Goal: Transaction & Acquisition: Purchase product/service

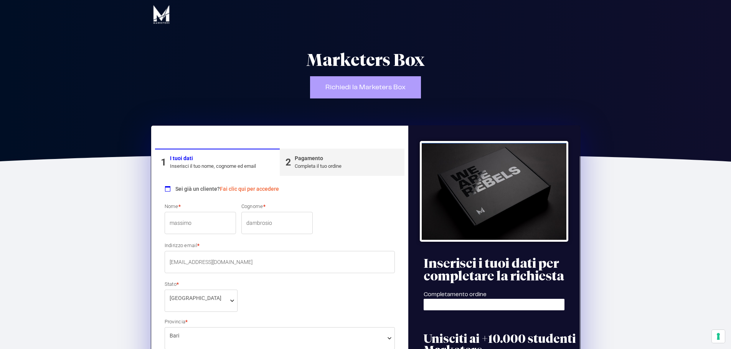
select select "BA"
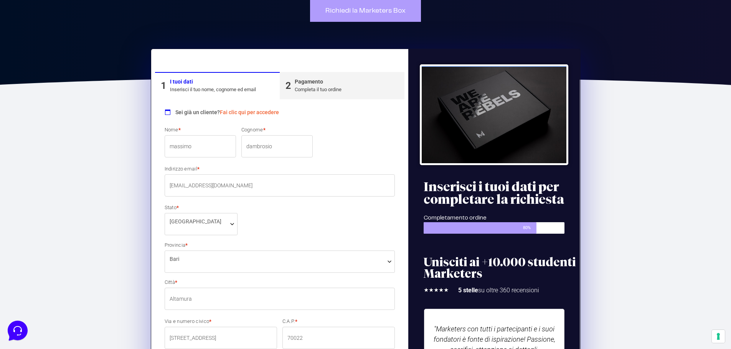
click at [182, 146] on input "massimo" at bounding box center [200, 146] width 71 height 22
type input "7"
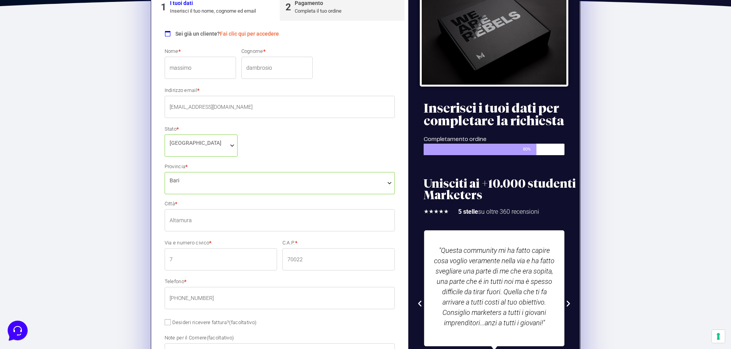
scroll to position [268, 0]
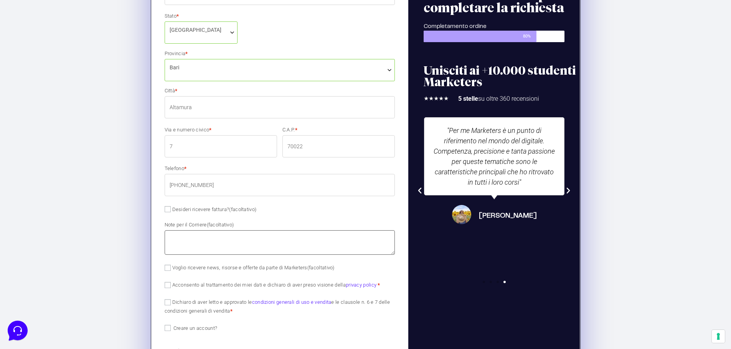
click at [184, 238] on textarea "Note per il Corriere (facoltativo)" at bounding box center [280, 242] width 230 height 25
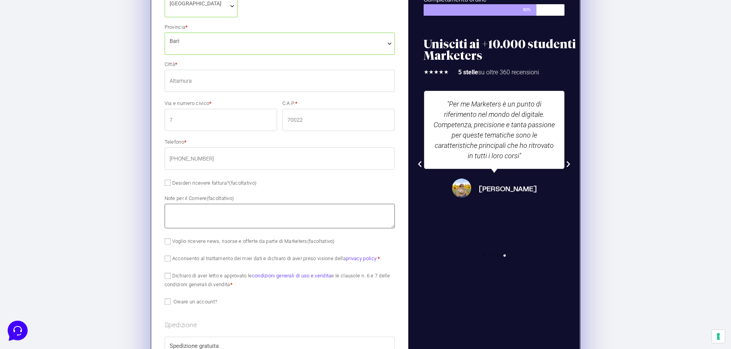
scroll to position [307, 0]
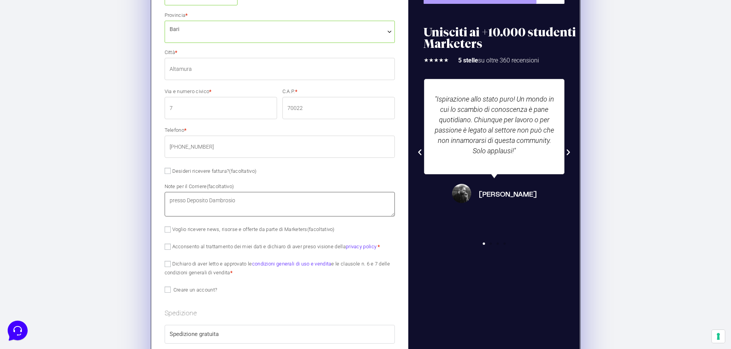
type textarea "presso Deposito Dambrosio"
click at [178, 254] on div "Nome * [PERSON_NAME] * dambrosio Indirizzo email * [EMAIL_ADDRESS][DOMAIN_NAME]…" at bounding box center [280, 90] width 236 height 388
click at [172, 249] on label "Acconsento al trattamento dei miei dati e dichiaro di aver preso visione della …" at bounding box center [273, 247] width 216 height 6
click at [171, 249] on input "Acconsento al trattamento dei miei dati e dichiaro di aver preso visione della …" at bounding box center [168, 247] width 6 height 6
checkbox input "true"
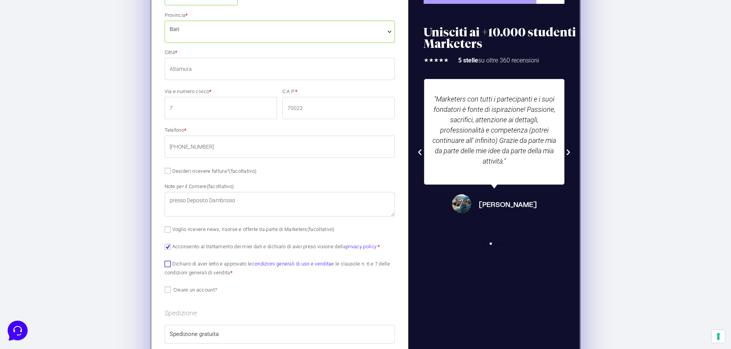
click at [166, 267] on input "Dichiaro di aver letto e approvato le condizioni generali di uso e vendita e le…" at bounding box center [168, 264] width 6 height 6
checkbox input "true"
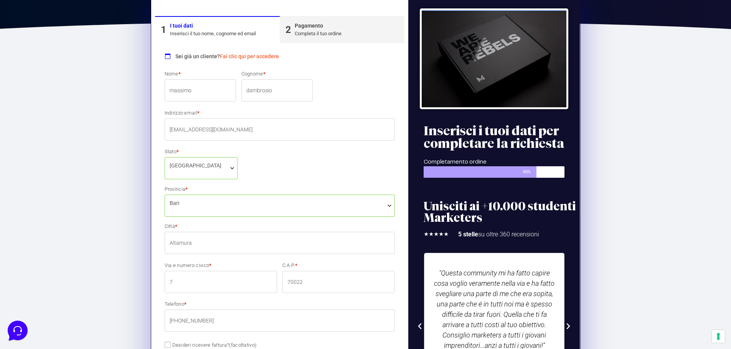
scroll to position [115, 0]
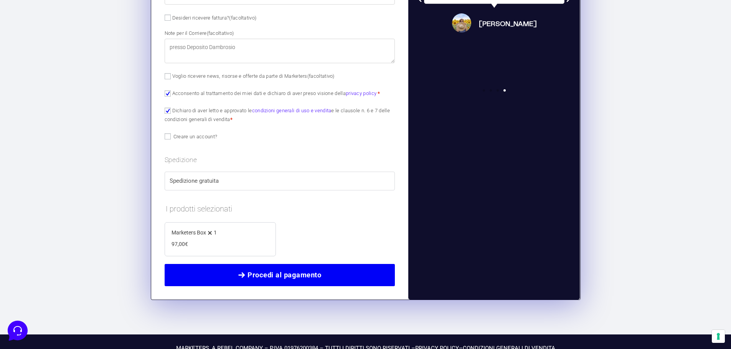
click at [235, 270] on span "Procedi al pagamento" at bounding box center [279, 275] width 211 height 11
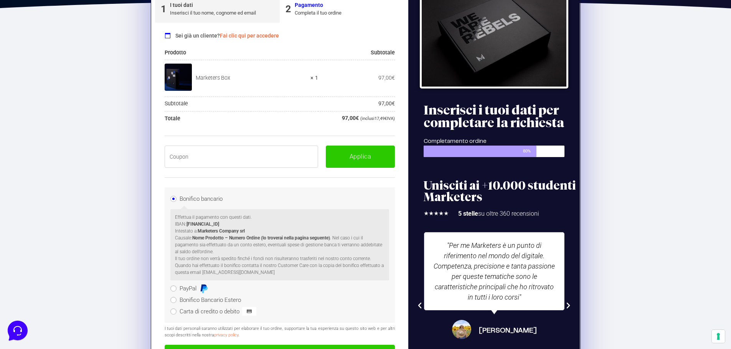
scroll to position [130, 0]
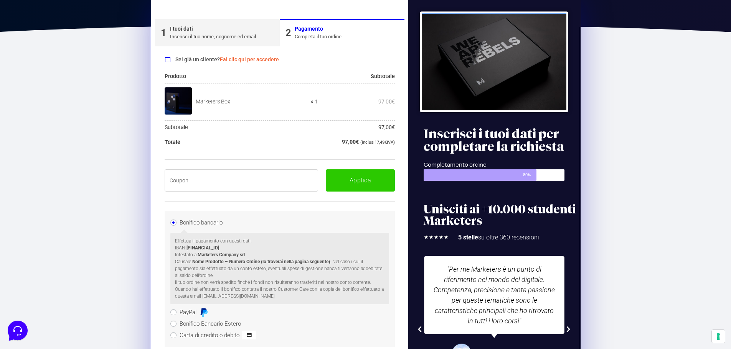
click at [216, 178] on input "text" at bounding box center [242, 181] width 154 height 22
paste input "BOXPRO100OFF"
type input "BOXPRO100OFF"
click at [183, 24] on link "1 I tuoi dati Inserisci il tuo nome, cognome ed email" at bounding box center [217, 32] width 125 height 27
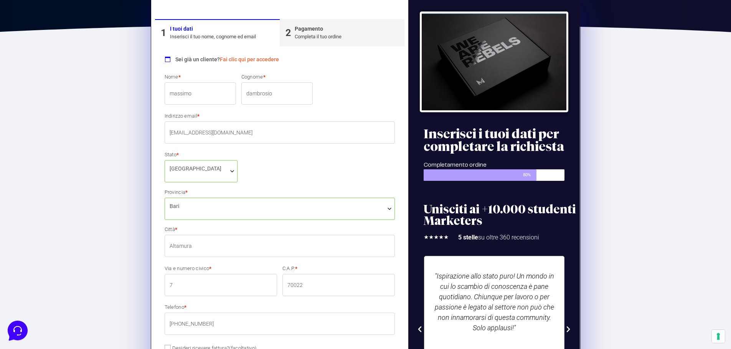
click at [194, 135] on input "[EMAIL_ADDRESS][DOMAIN_NAME]" at bounding box center [280, 133] width 230 height 22
type input "[EMAIL_ADDRESS][DOMAIN_NAME]"
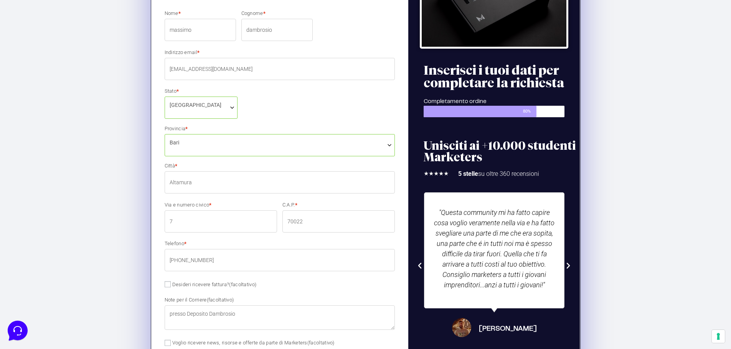
scroll to position [206, 0]
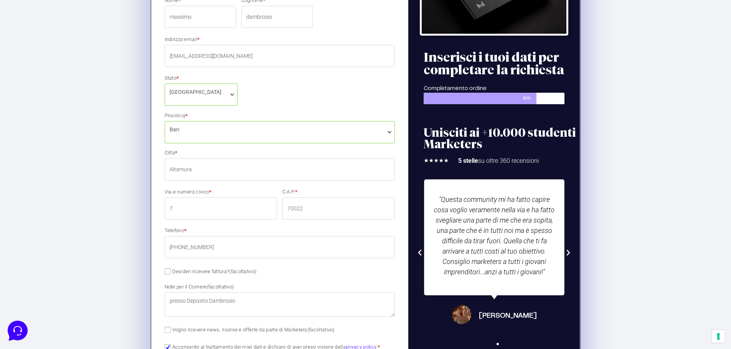
drag, startPoint x: 185, startPoint y: 206, endPoint x: 98, endPoint y: 219, distance: 88.0
click at [107, 218] on section "1 I tuoi dati Inserisci il tuo nome, cognome ed email 2 Pagamento Completa il t…" at bounding box center [365, 281] width 731 height 616
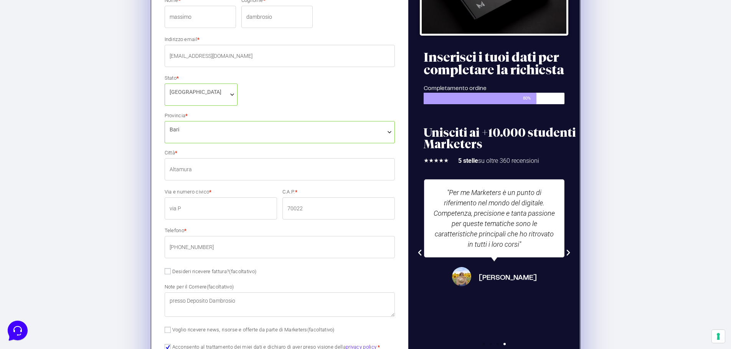
type input "[STREET_ADDRESS]"
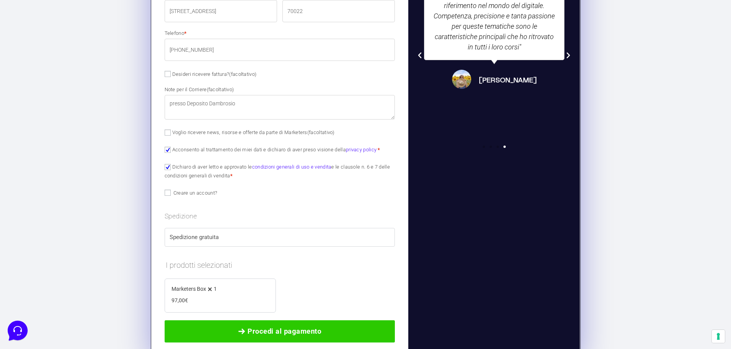
scroll to position [475, 0]
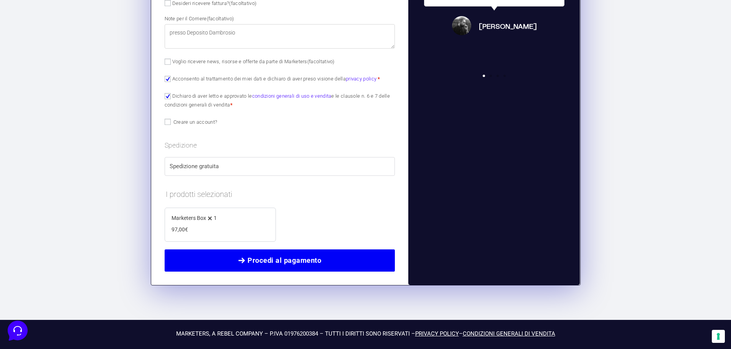
click at [271, 262] on span "Procedi al pagamento" at bounding box center [284, 260] width 74 height 11
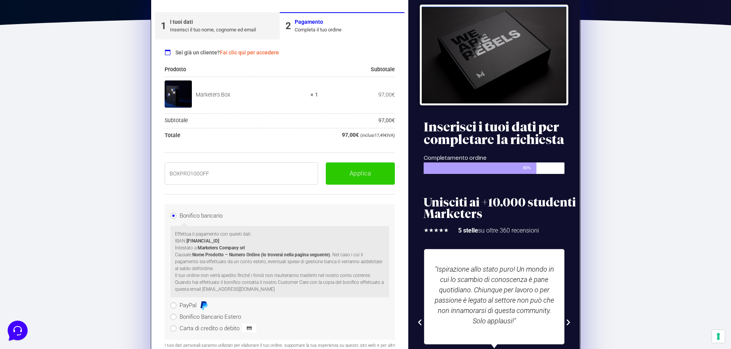
scroll to position [130, 0]
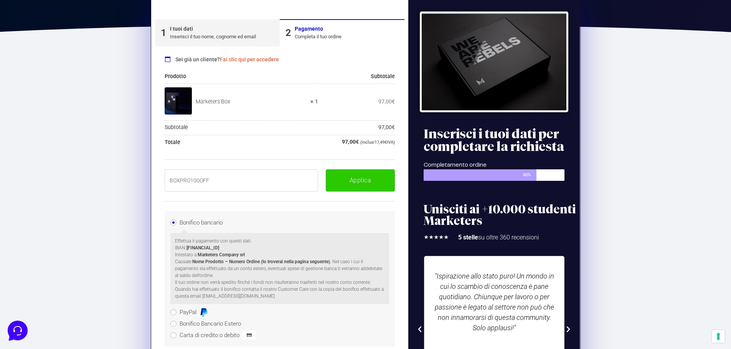
click at [226, 178] on input "BOXPRO100OFF" at bounding box center [242, 181] width 154 height 22
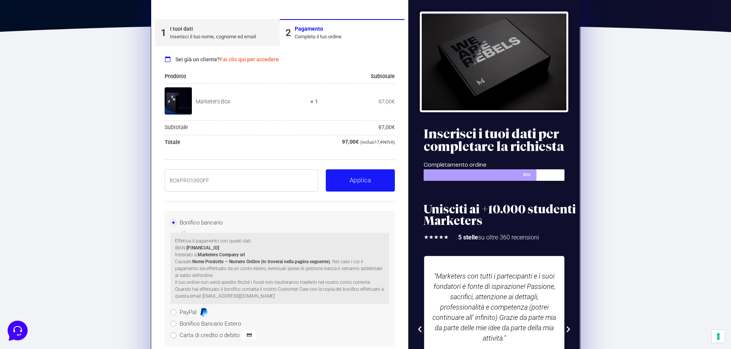
click at [359, 184] on button "Applica" at bounding box center [360, 181] width 69 height 22
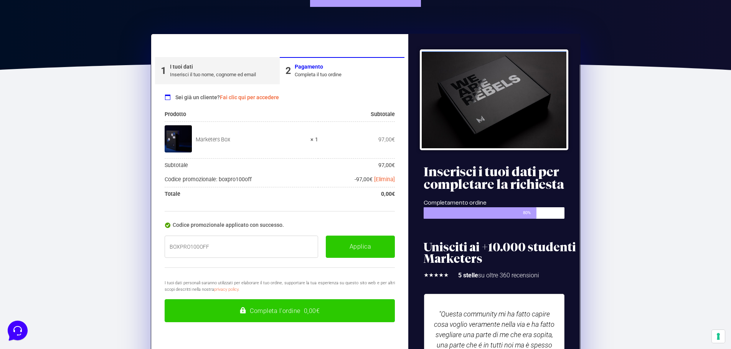
scroll to position [91, 0]
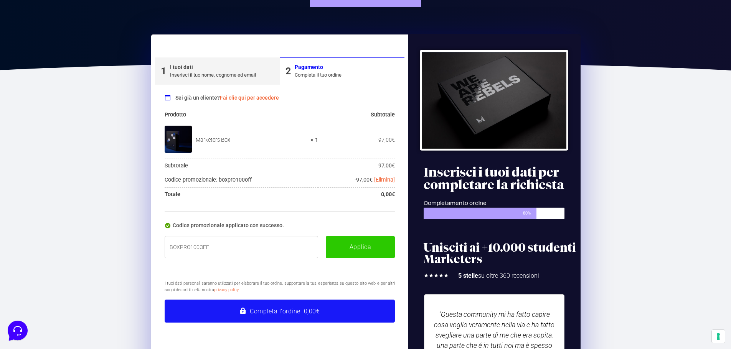
click at [275, 308] on button "Completa l'ordine 0,00€" at bounding box center [280, 311] width 230 height 23
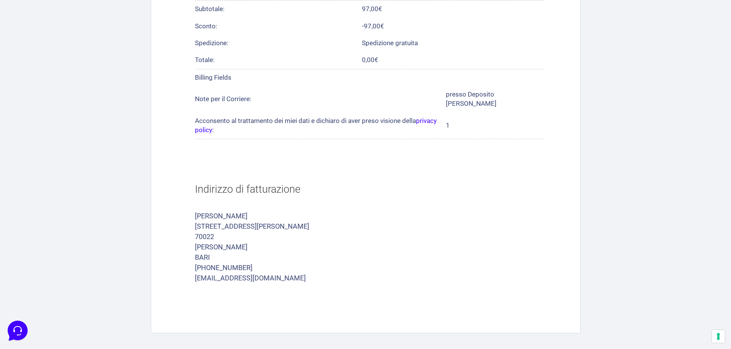
scroll to position [307, 0]
